Goal: Navigation & Orientation: Find specific page/section

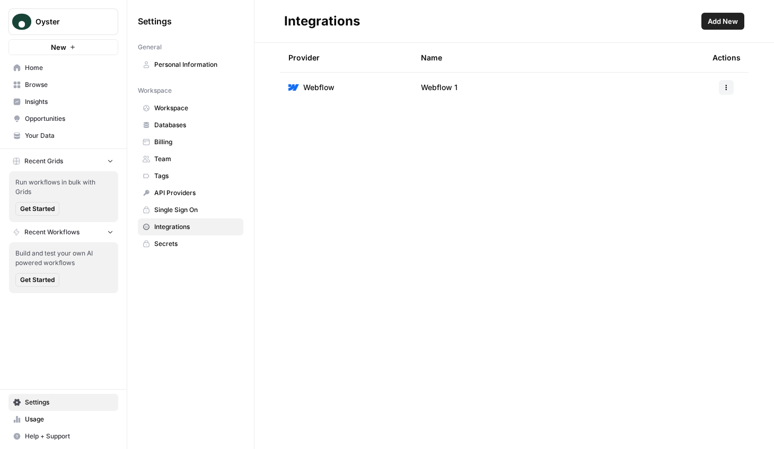
click at [485, 93] on td "Webflow 1" at bounding box center [557, 88] width 291 height 30
click at [59, 72] on span "Home" at bounding box center [69, 68] width 88 height 10
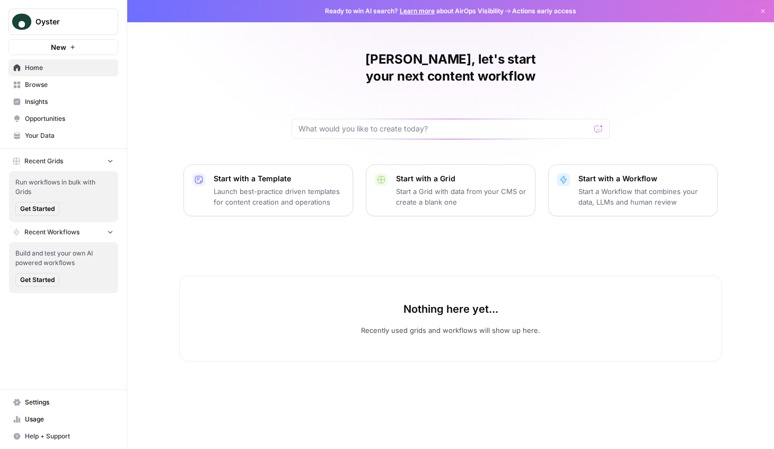
click at [64, 101] on span "Insights" at bounding box center [69, 102] width 88 height 10
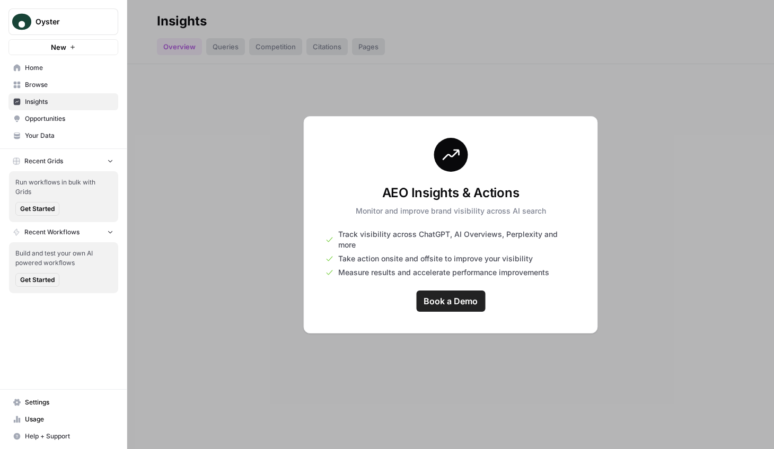
click at [359, 346] on div at bounding box center [450, 224] width 646 height 449
click at [58, 85] on span "Browse" at bounding box center [69, 85] width 88 height 10
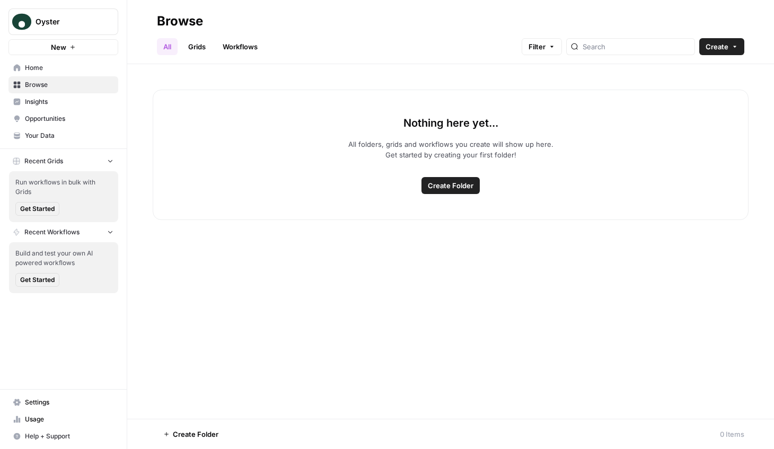
click at [63, 121] on span "Opportunities" at bounding box center [69, 119] width 88 height 10
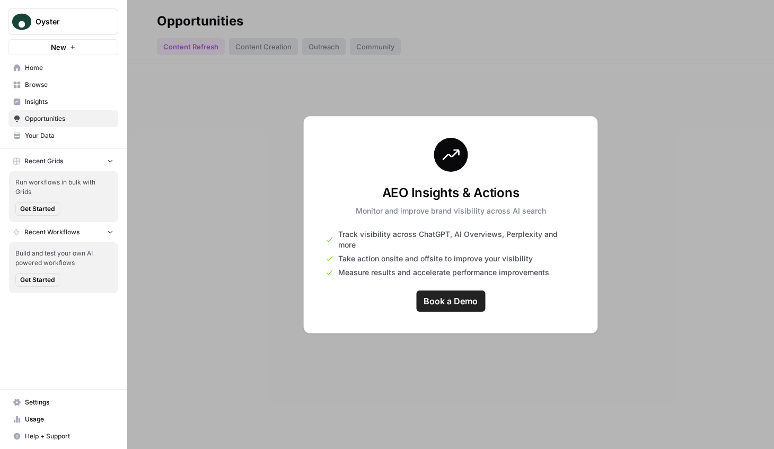
click at [66, 136] on span "Your Data" at bounding box center [69, 136] width 88 height 10
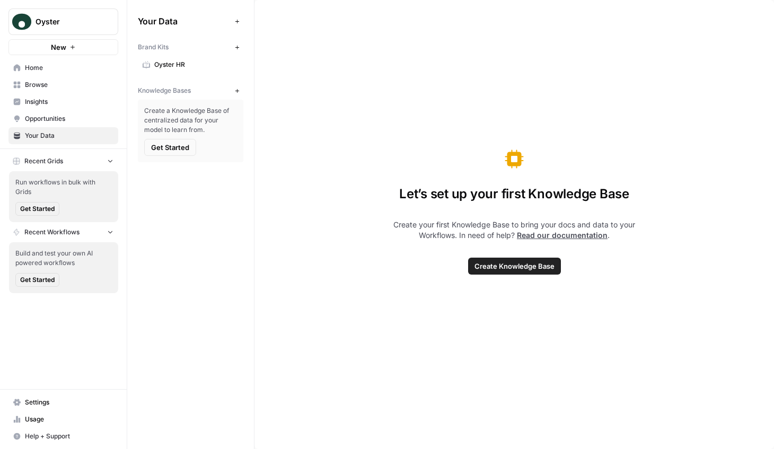
click at [174, 60] on span "Oyster HR" at bounding box center [196, 65] width 84 height 10
